Goal: Register for event/course

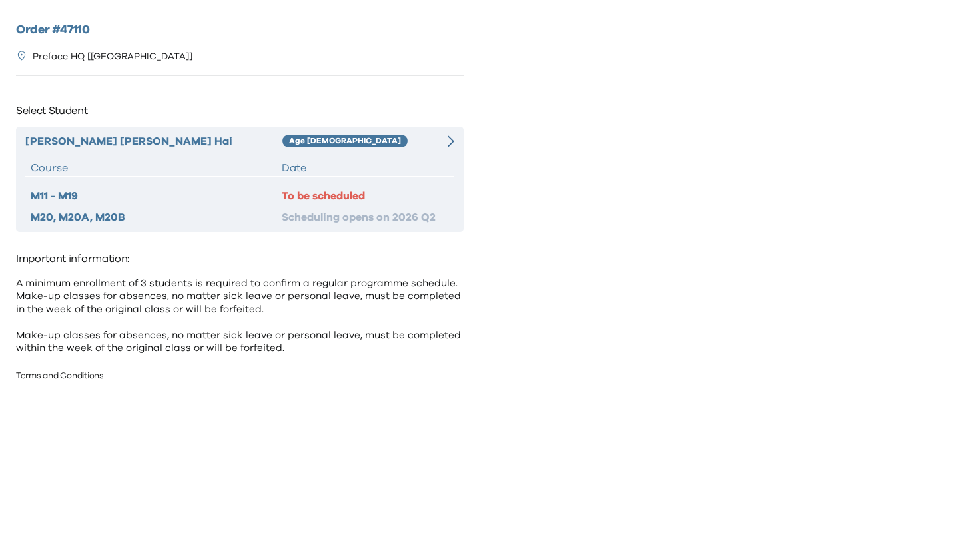
click at [356, 152] on div "Victoria Ka Yan Hai Age 8-9 Course Date M11 - M19 To be scheduled M20, M20A, M2…" at bounding box center [239, 178] width 447 height 105
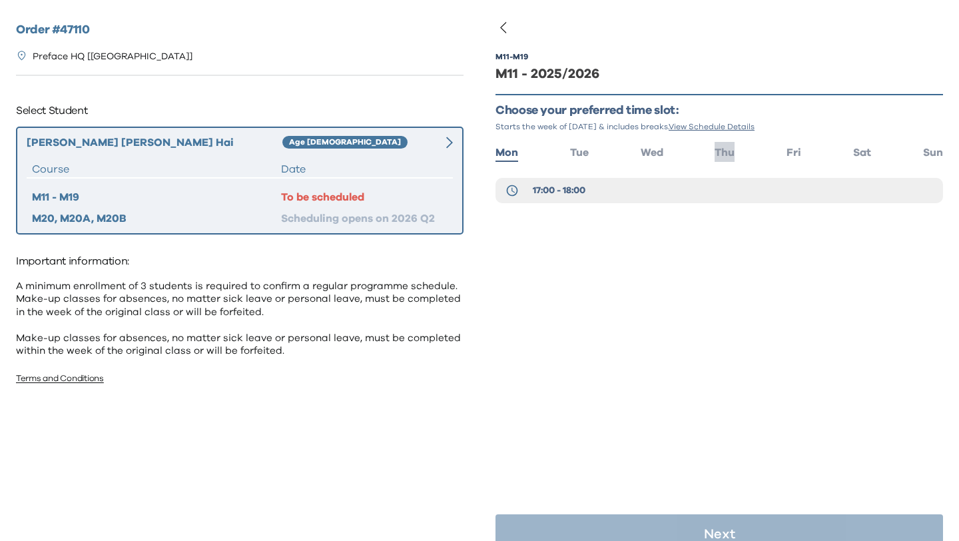
click at [727, 151] on span "Thu" at bounding box center [724, 152] width 20 height 11
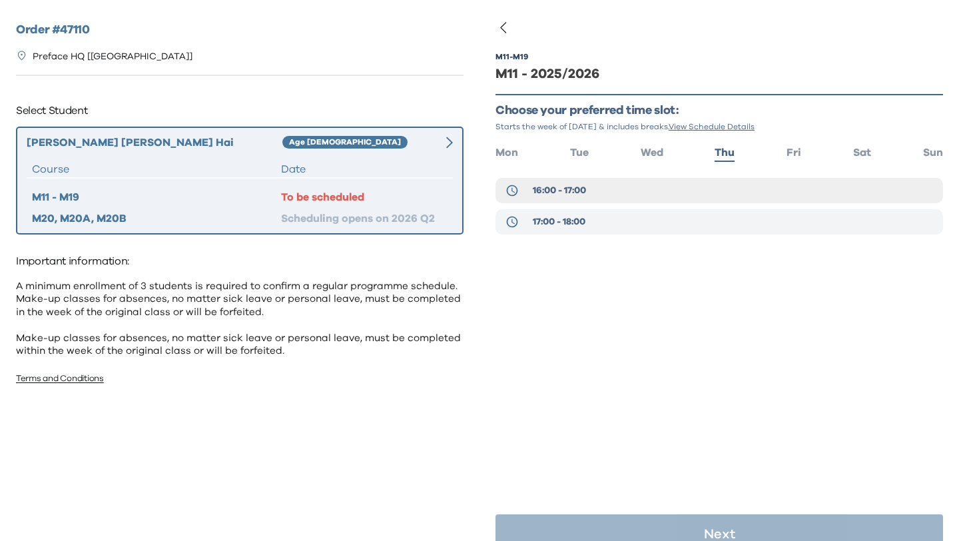
click at [571, 225] on span "17:00 - 18:00" at bounding box center [559, 221] width 53 height 13
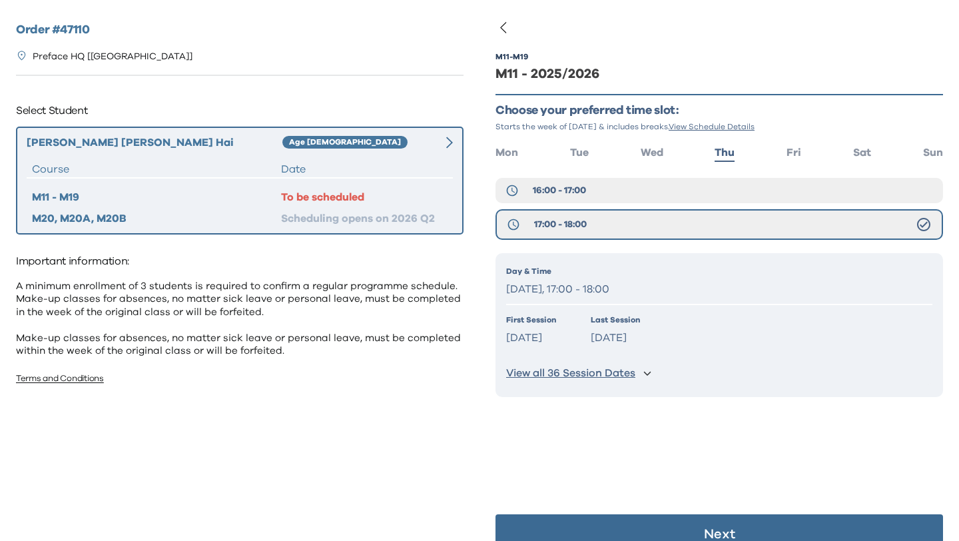
click at [620, 525] on button "Next" at bounding box center [718, 534] width 447 height 40
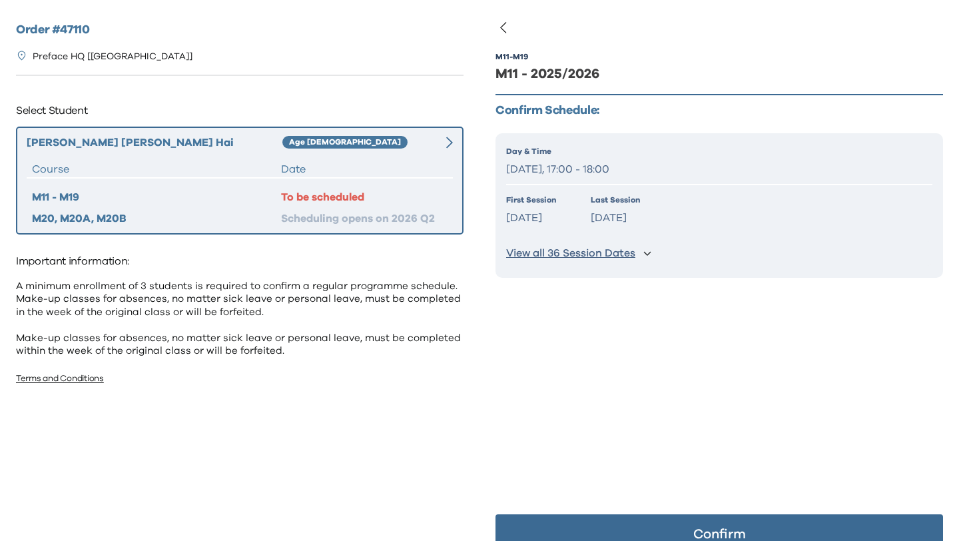
click at [664, 529] on button "Confirm" at bounding box center [718, 534] width 447 height 40
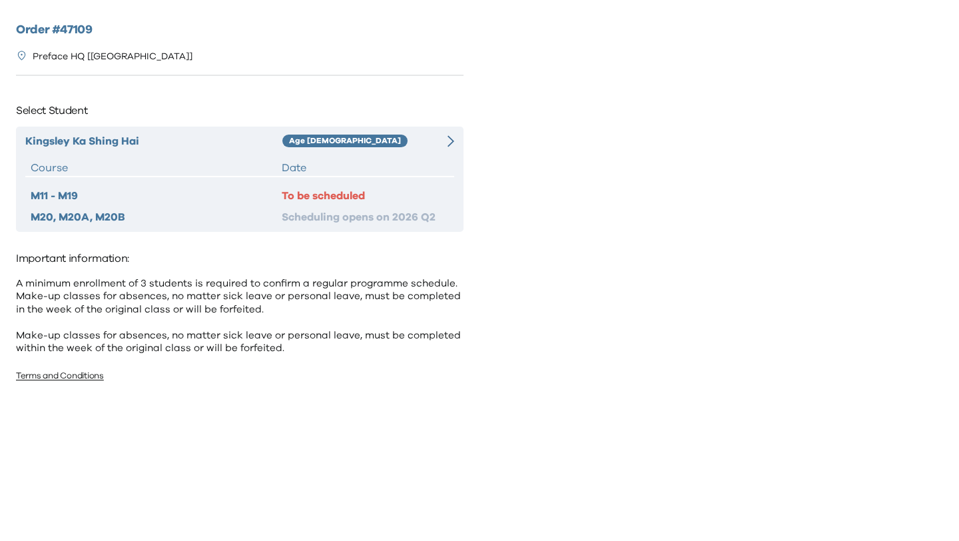
click at [356, 161] on div "Date" at bounding box center [365, 168] width 167 height 16
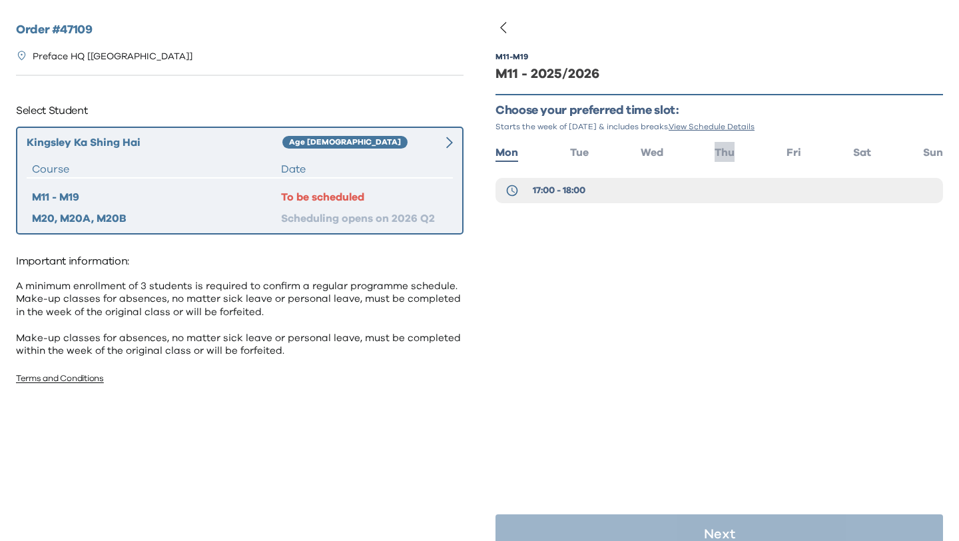
click at [726, 152] on span "Thu" at bounding box center [724, 152] width 20 height 11
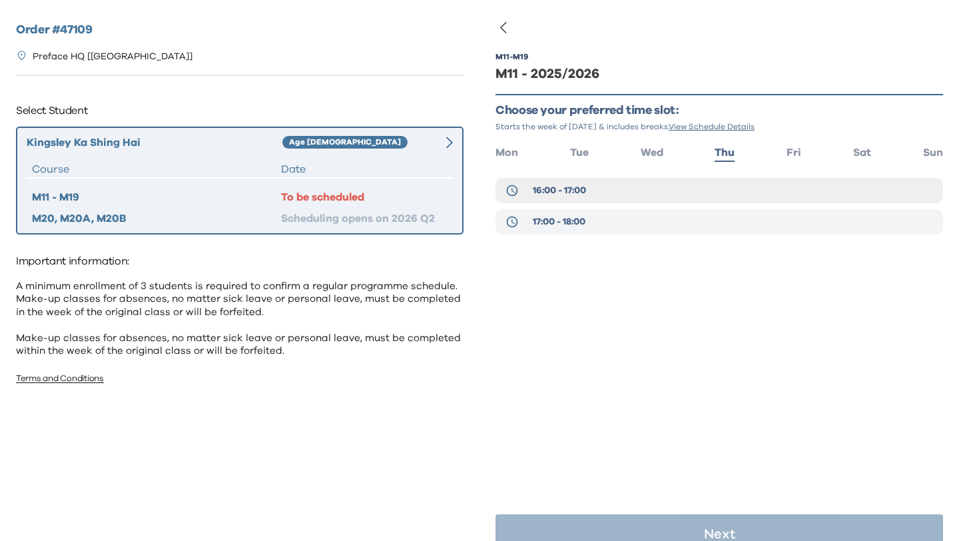
click at [628, 223] on button "17:00 - 18:00" at bounding box center [718, 221] width 447 height 25
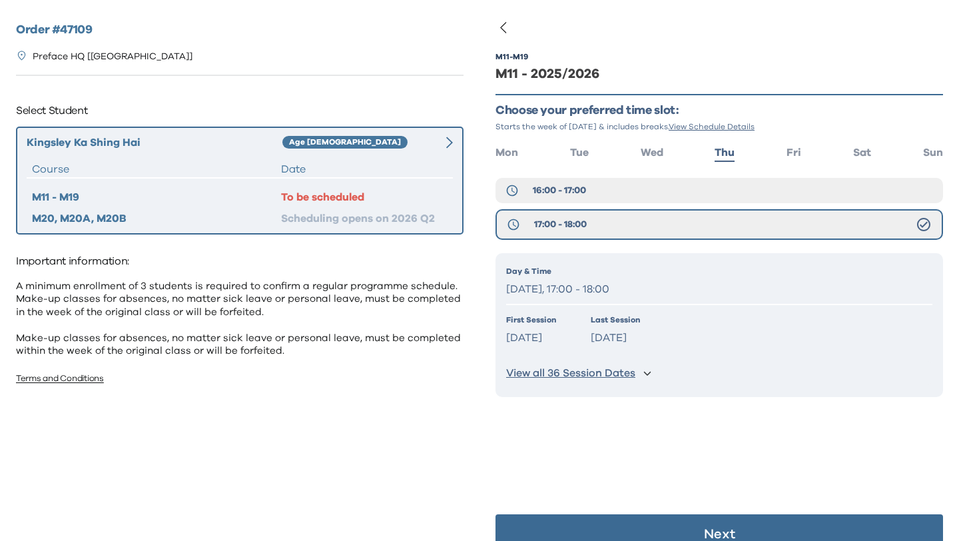
scroll to position [27, 0]
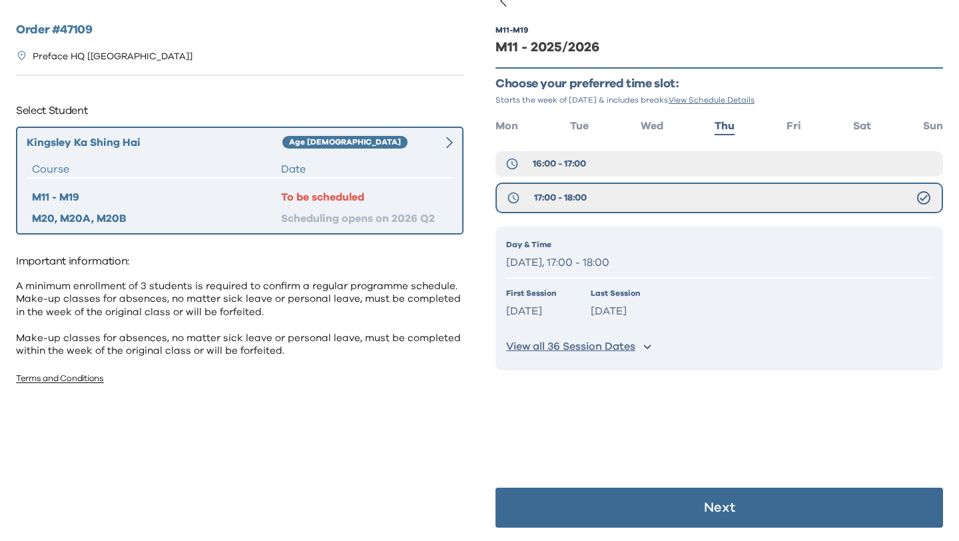
click at [642, 511] on button "Next" at bounding box center [718, 507] width 447 height 40
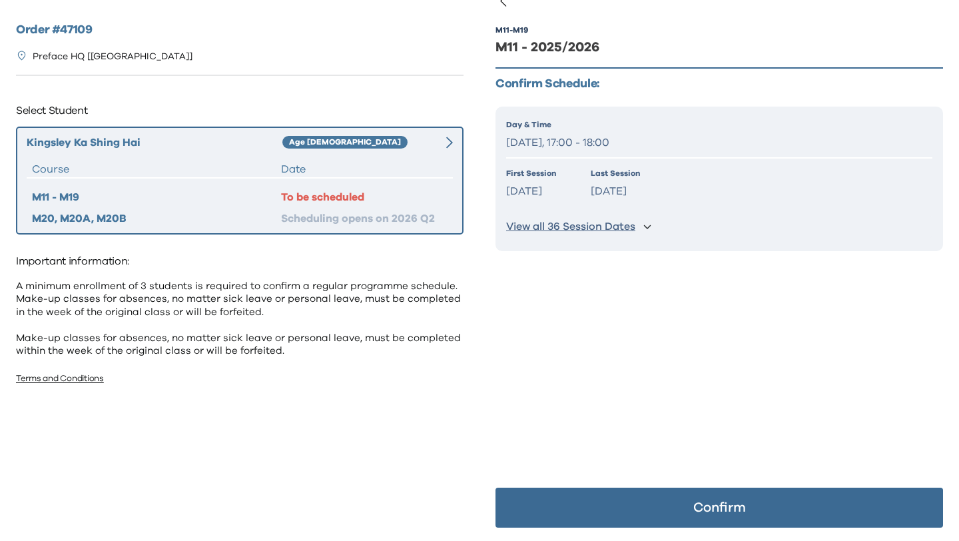
click at [653, 511] on button "Confirm" at bounding box center [718, 507] width 447 height 40
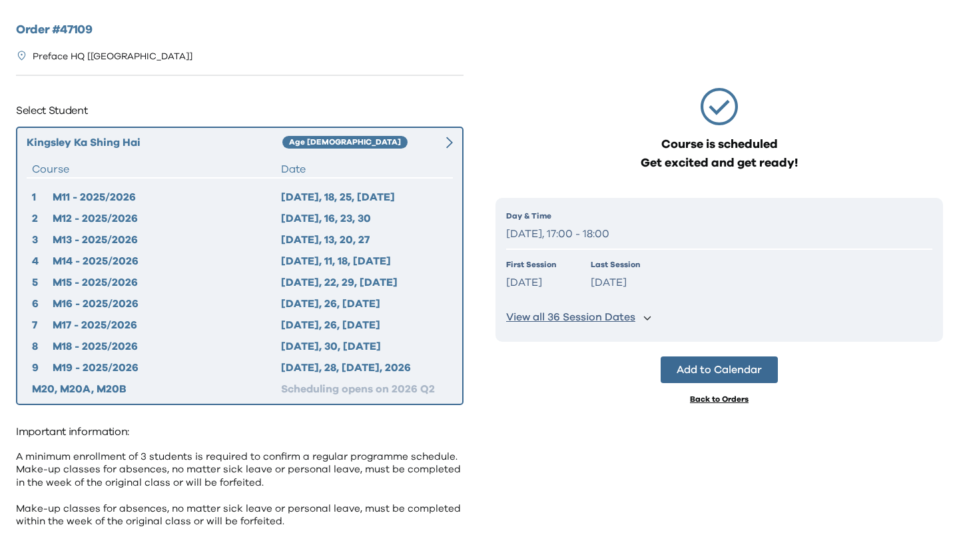
scroll to position [0, 0]
